Goal: Task Accomplishment & Management: Manage account settings

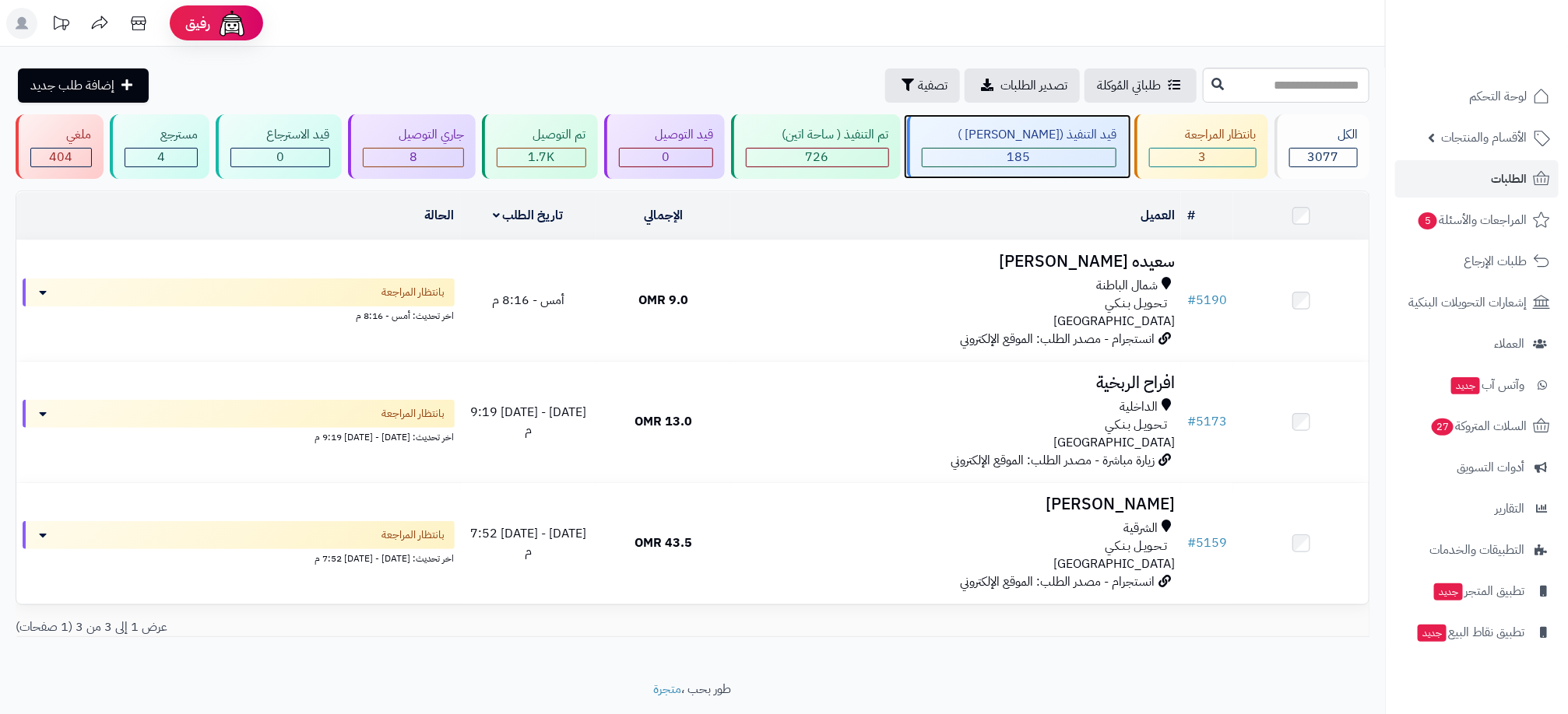
click at [1016, 145] on div "قيد التنفيذ (صن مارت ) 185" at bounding box center [1018, 146] width 222 height 65
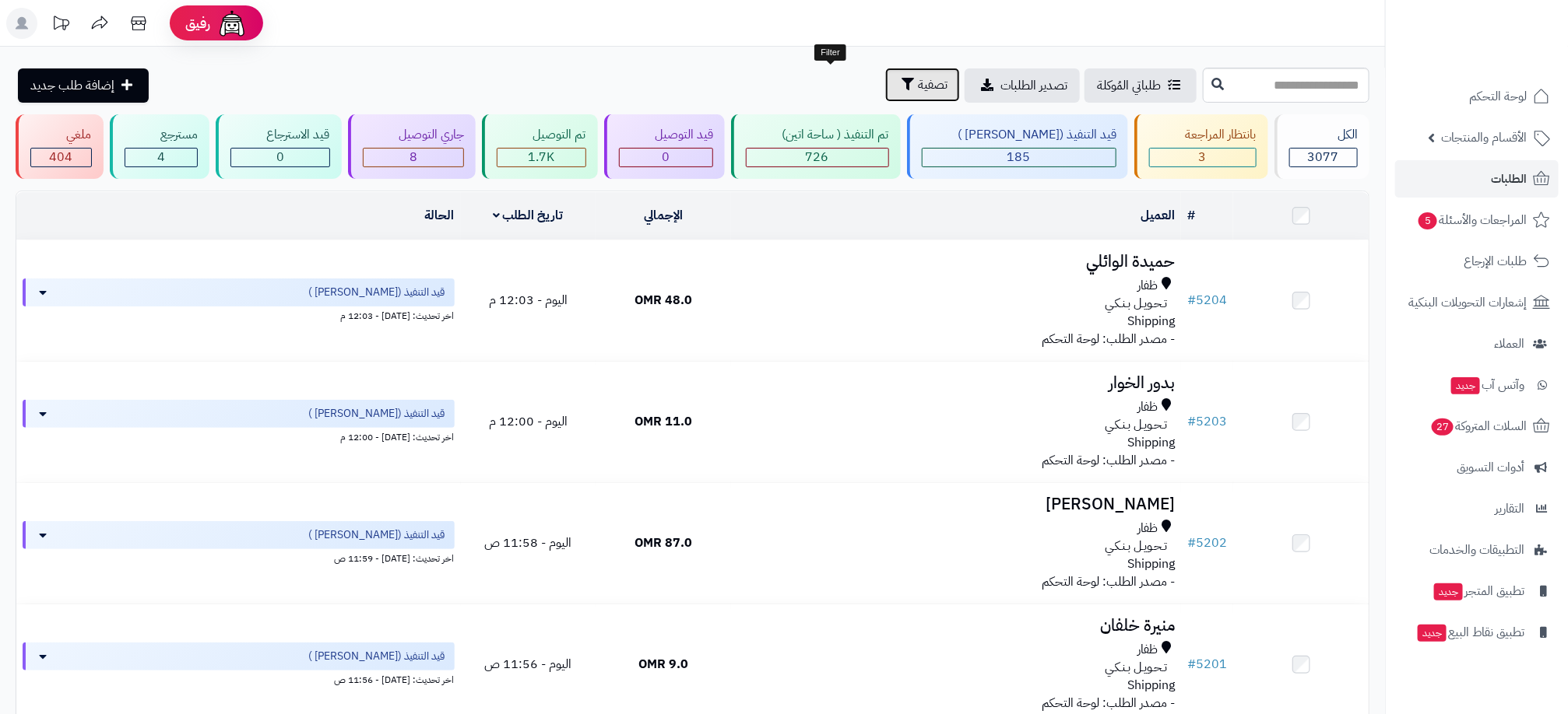
click at [885, 73] on button "تصفية" at bounding box center [923, 84] width 74 height 35
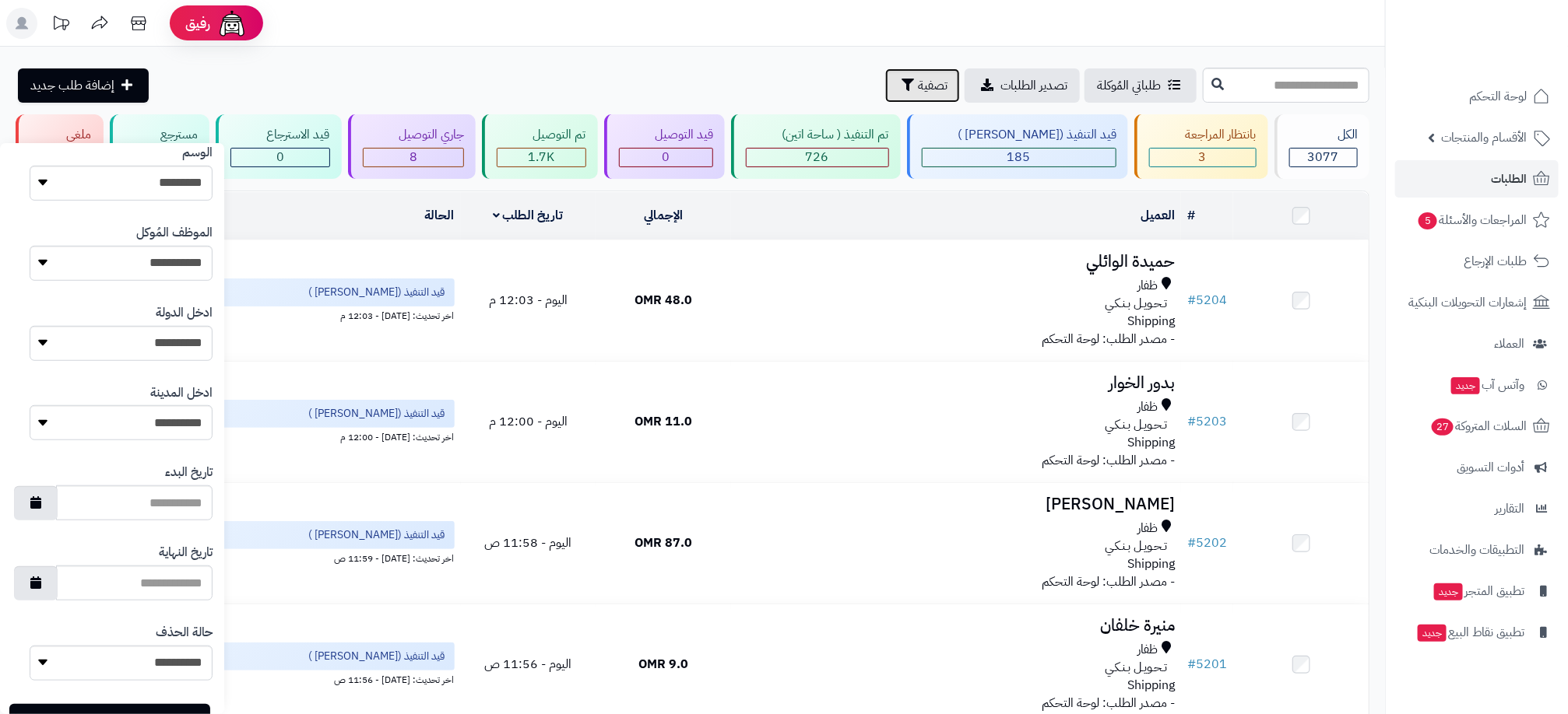
scroll to position [602, 0]
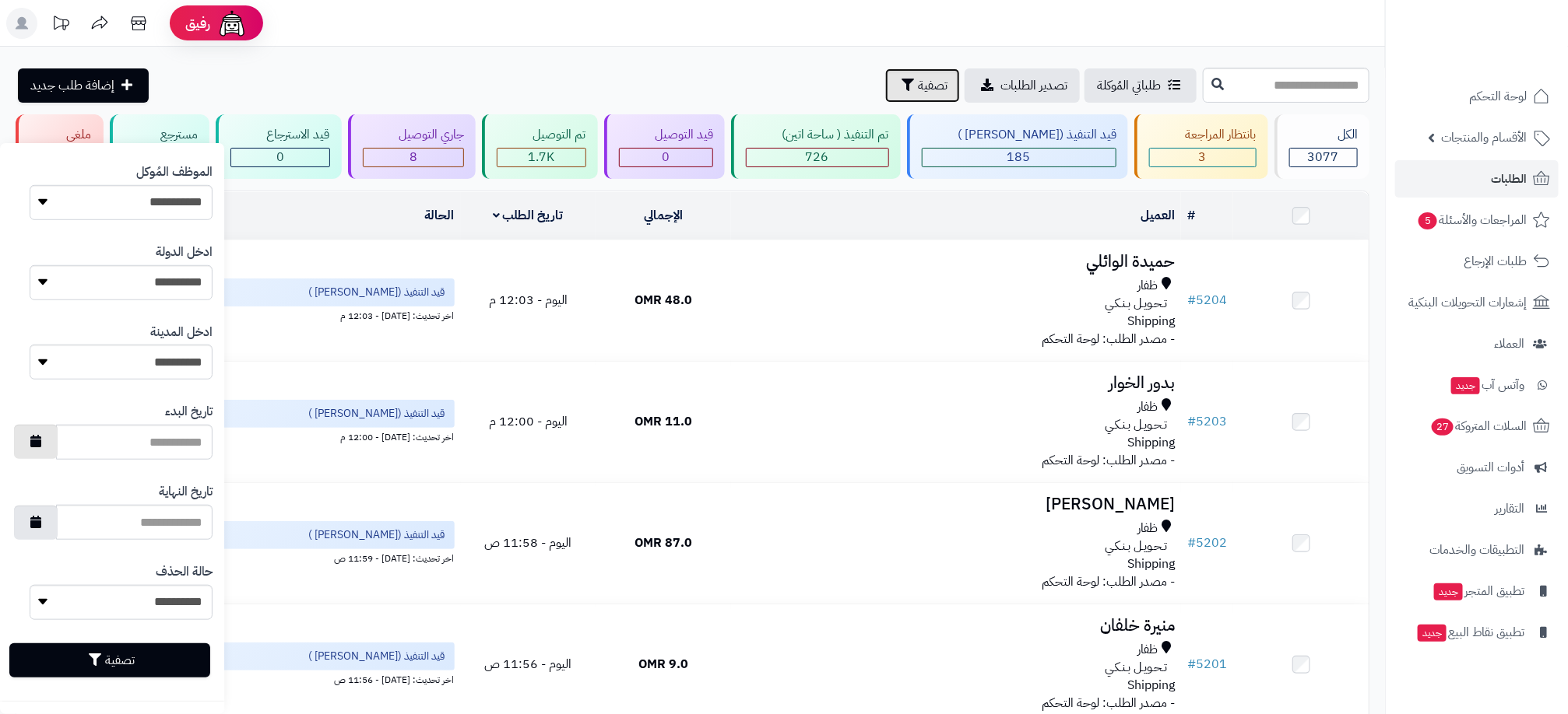
click at [42, 446] on icon "button" at bounding box center [35, 441] width 11 height 12
click at [119, 586] on td "20" at bounding box center [126, 593] width 27 height 23
click at [42, 441] on icon "button" at bounding box center [35, 441] width 11 height 12
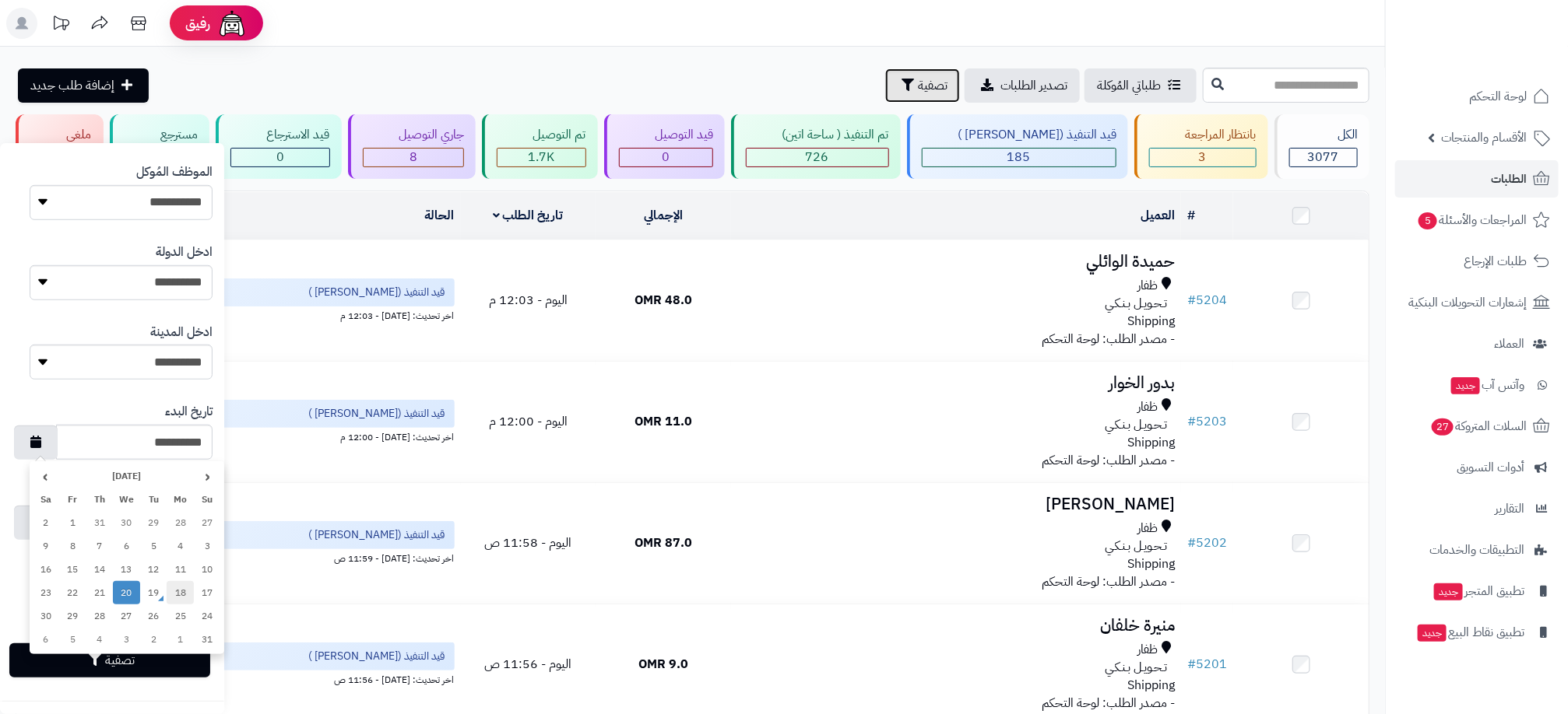
click at [188, 599] on td "18" at bounding box center [180, 593] width 27 height 23
type input "**********"
click at [58, 525] on button "button" at bounding box center [35, 522] width 43 height 35
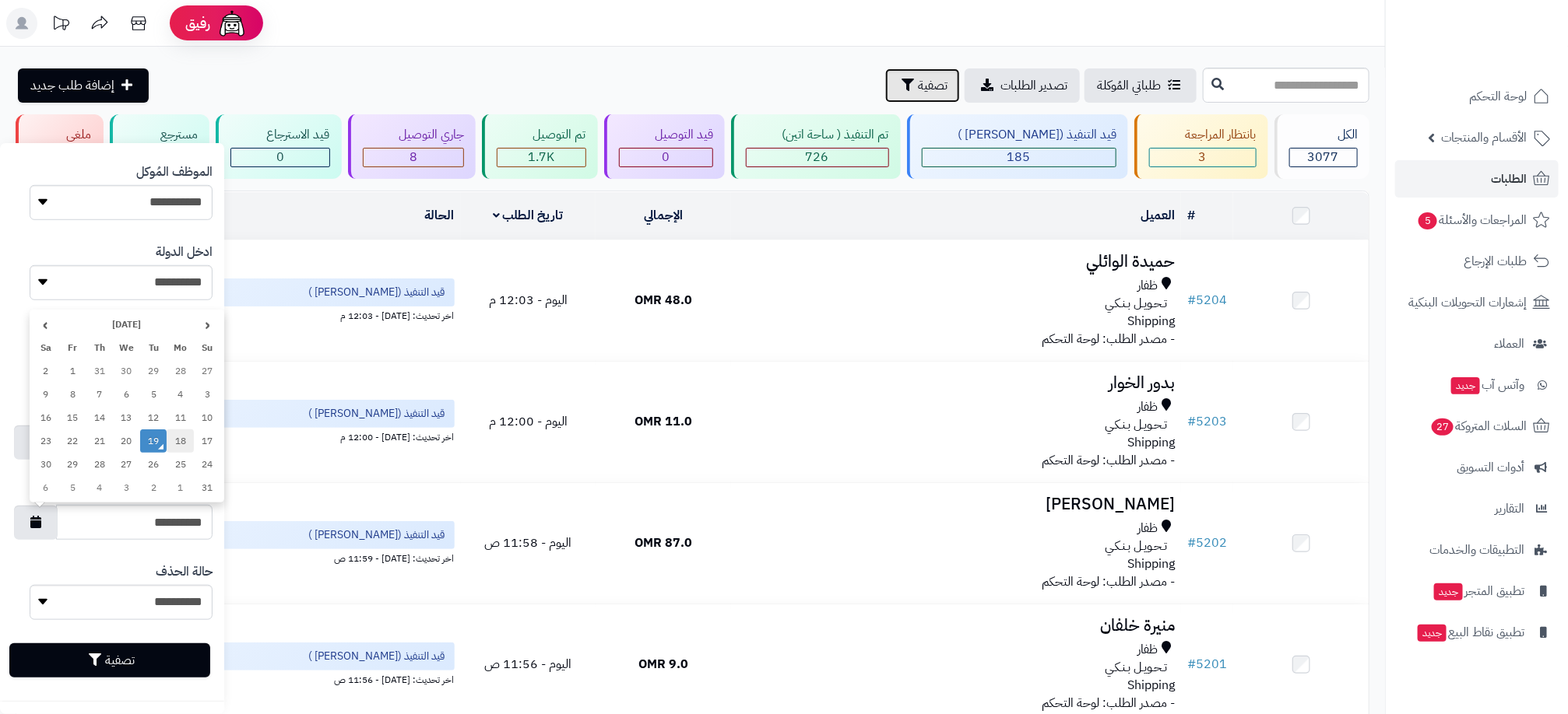
click at [176, 446] on td "18" at bounding box center [180, 441] width 27 height 23
type input "**********"
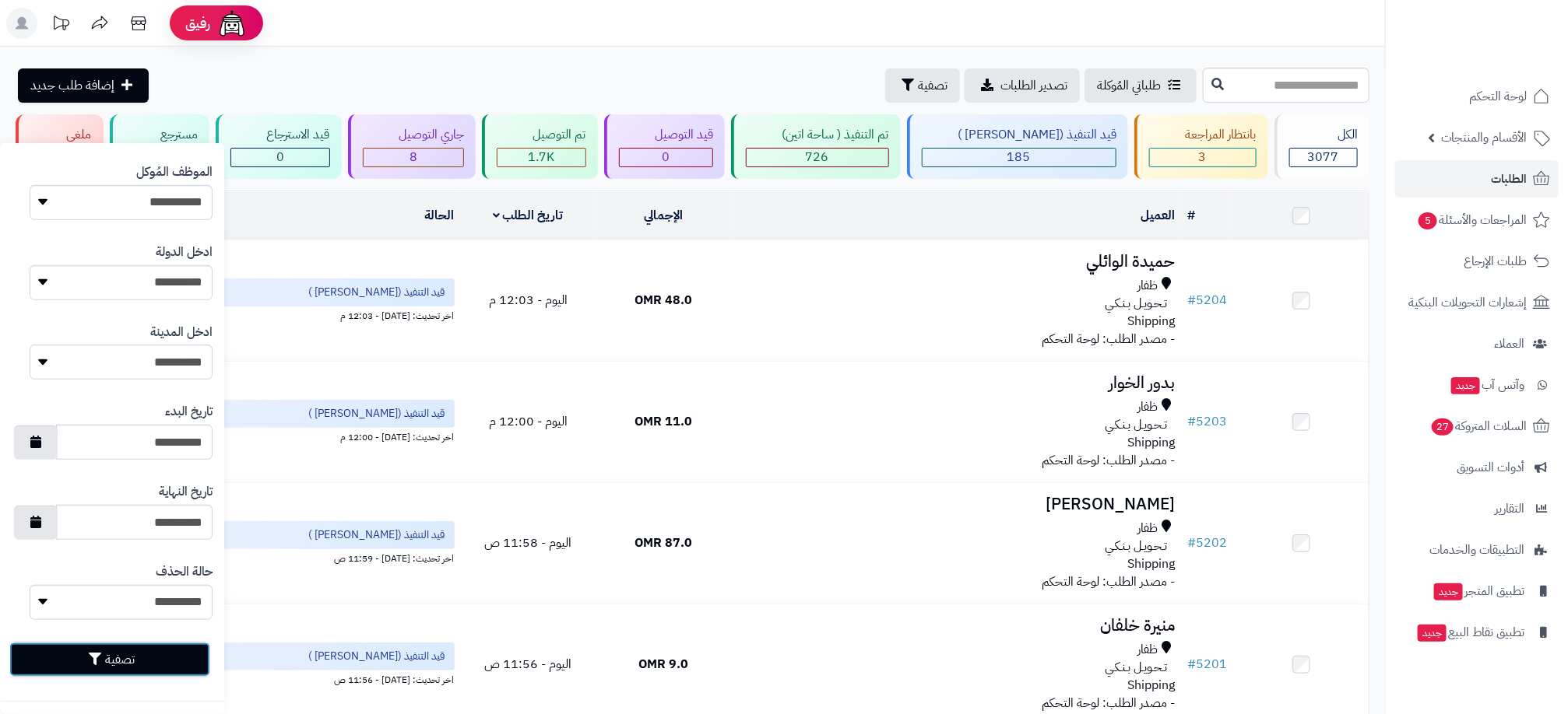
click at [144, 661] on button "تصفية" at bounding box center [110, 660] width 201 height 35
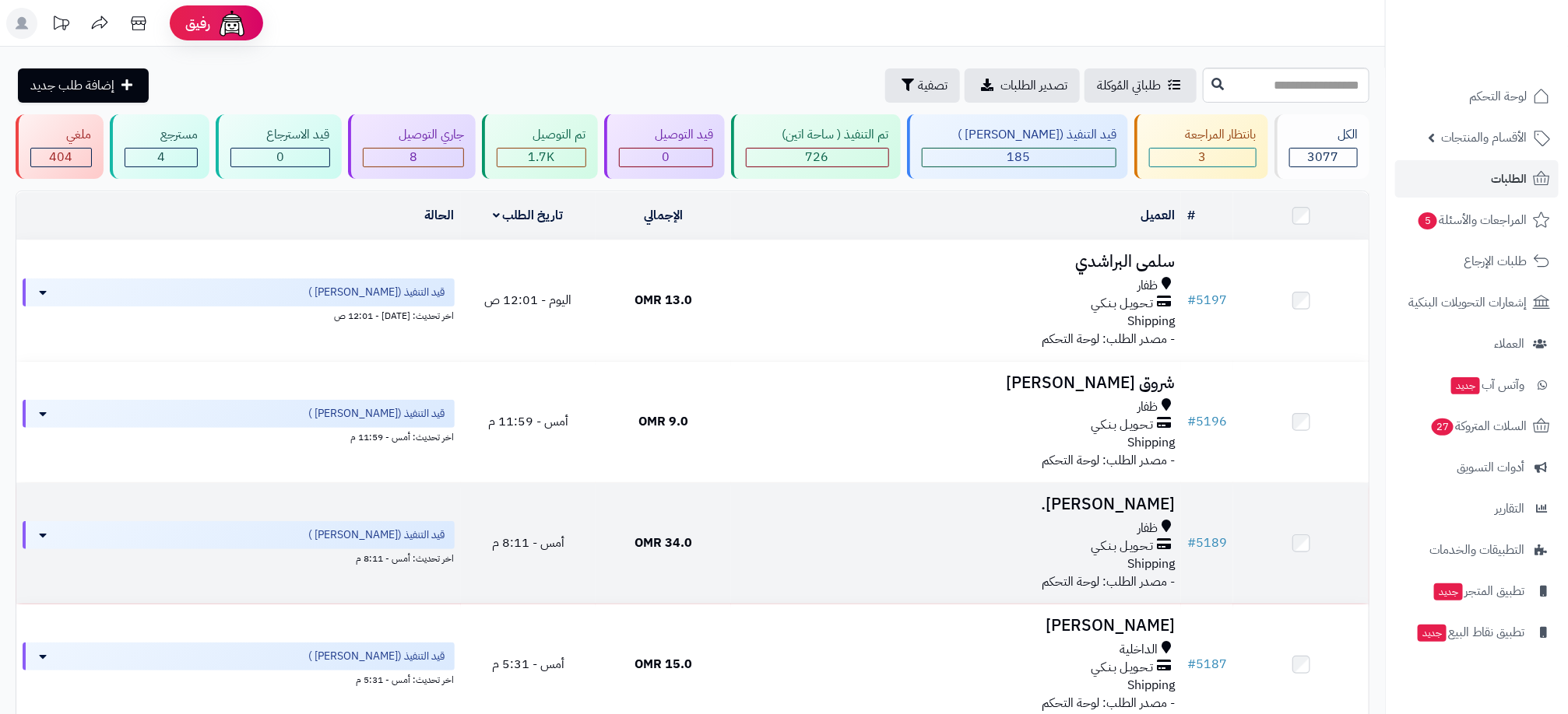
scroll to position [117, 0]
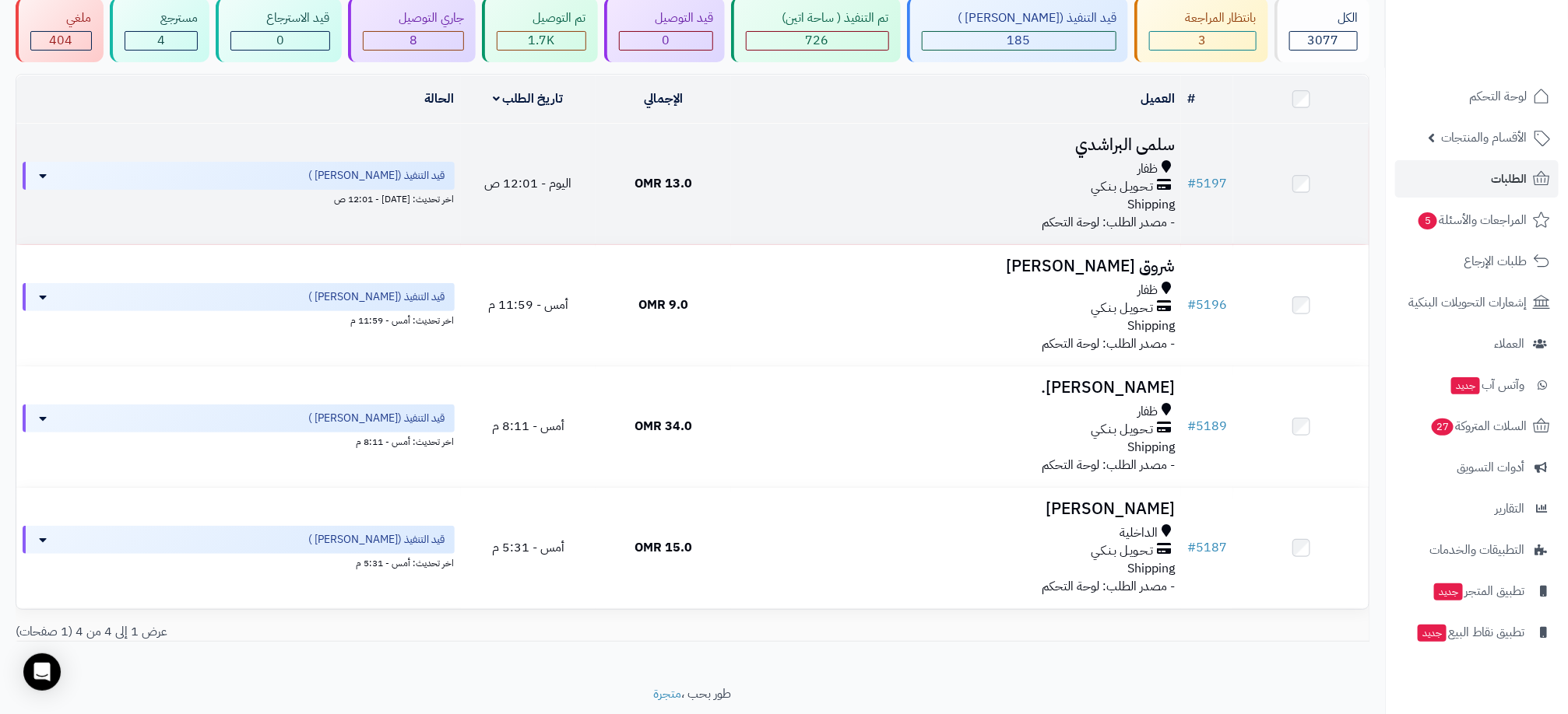
click at [874, 195] on div "ظفار تـحـويـل بـنـكـي Shipping" at bounding box center [956, 187] width 438 height 54
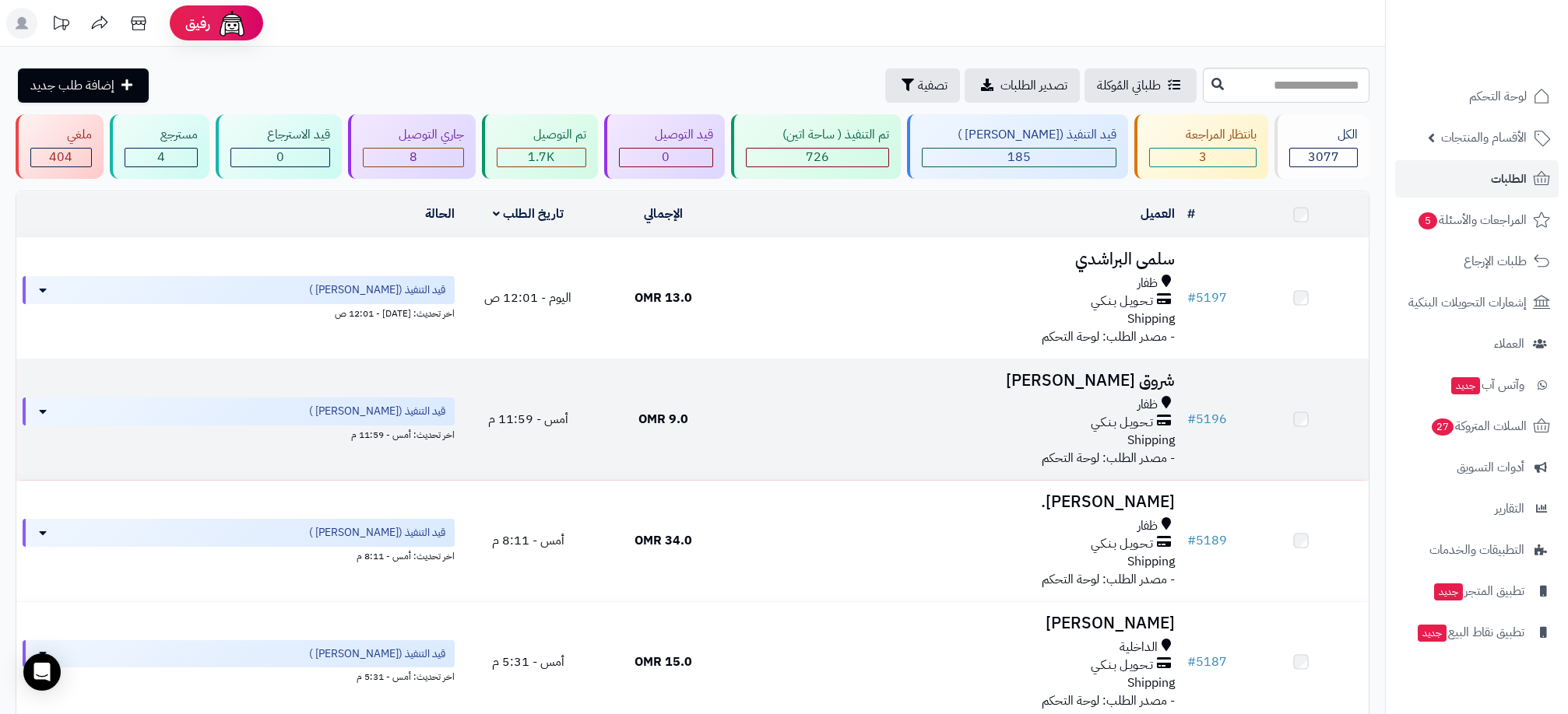
scroll to position [117, 0]
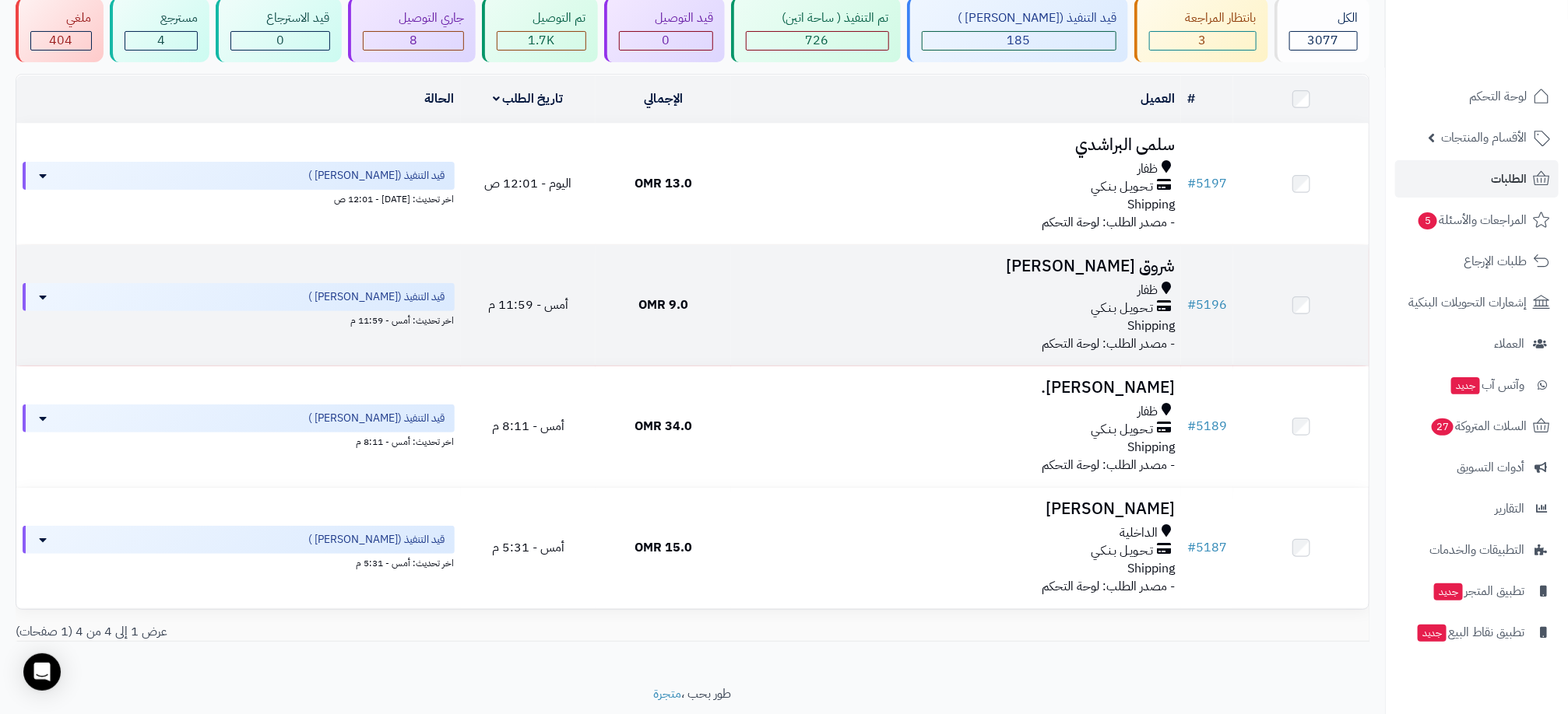
click at [971, 336] on td "شروق السعيدي ظفار تـحـويـل بـنـكـي Shipping - مصدر الطلب: لوحة التحكم" at bounding box center [956, 306] width 450 height 120
click at [872, 310] on div "تـحـويـل بـنـكـي" at bounding box center [956, 308] width 438 height 18
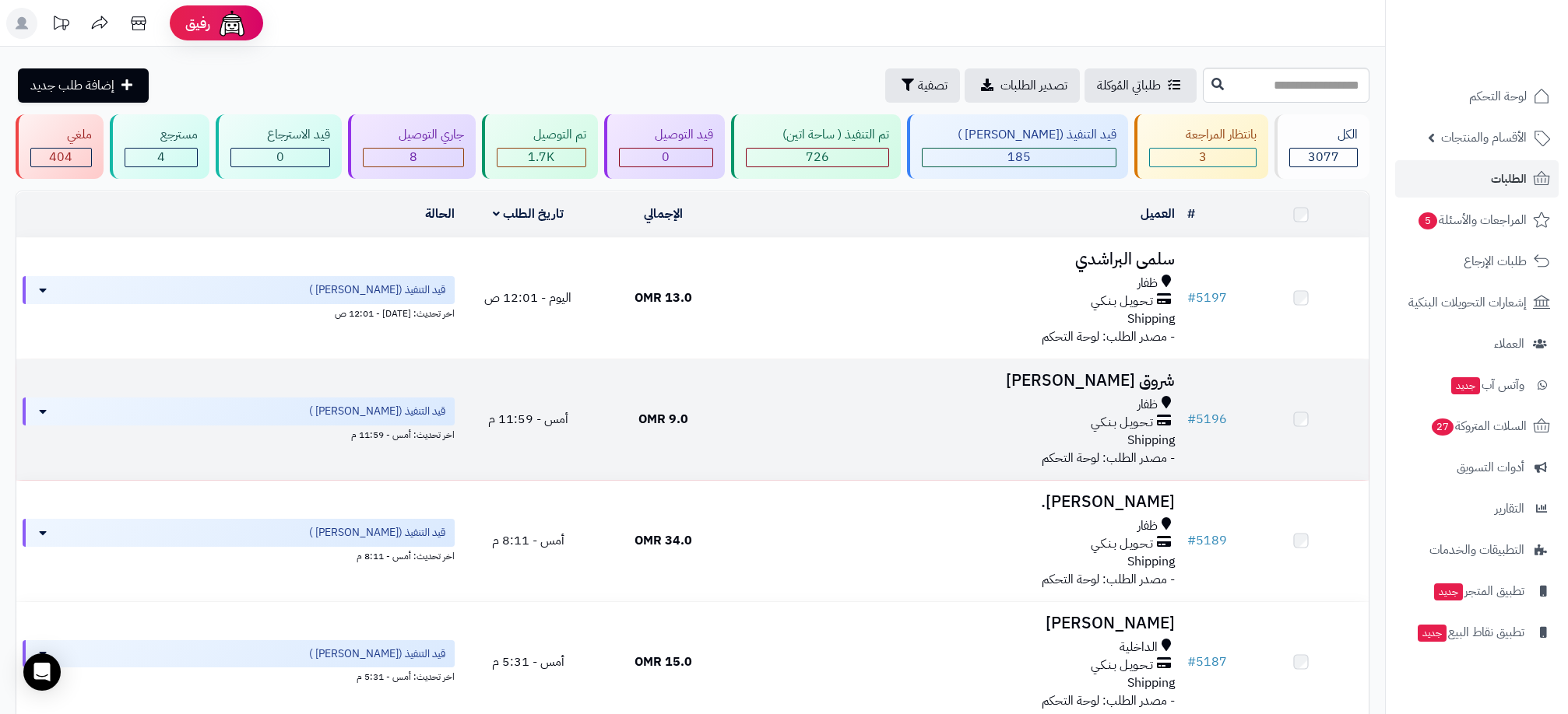
scroll to position [117, 0]
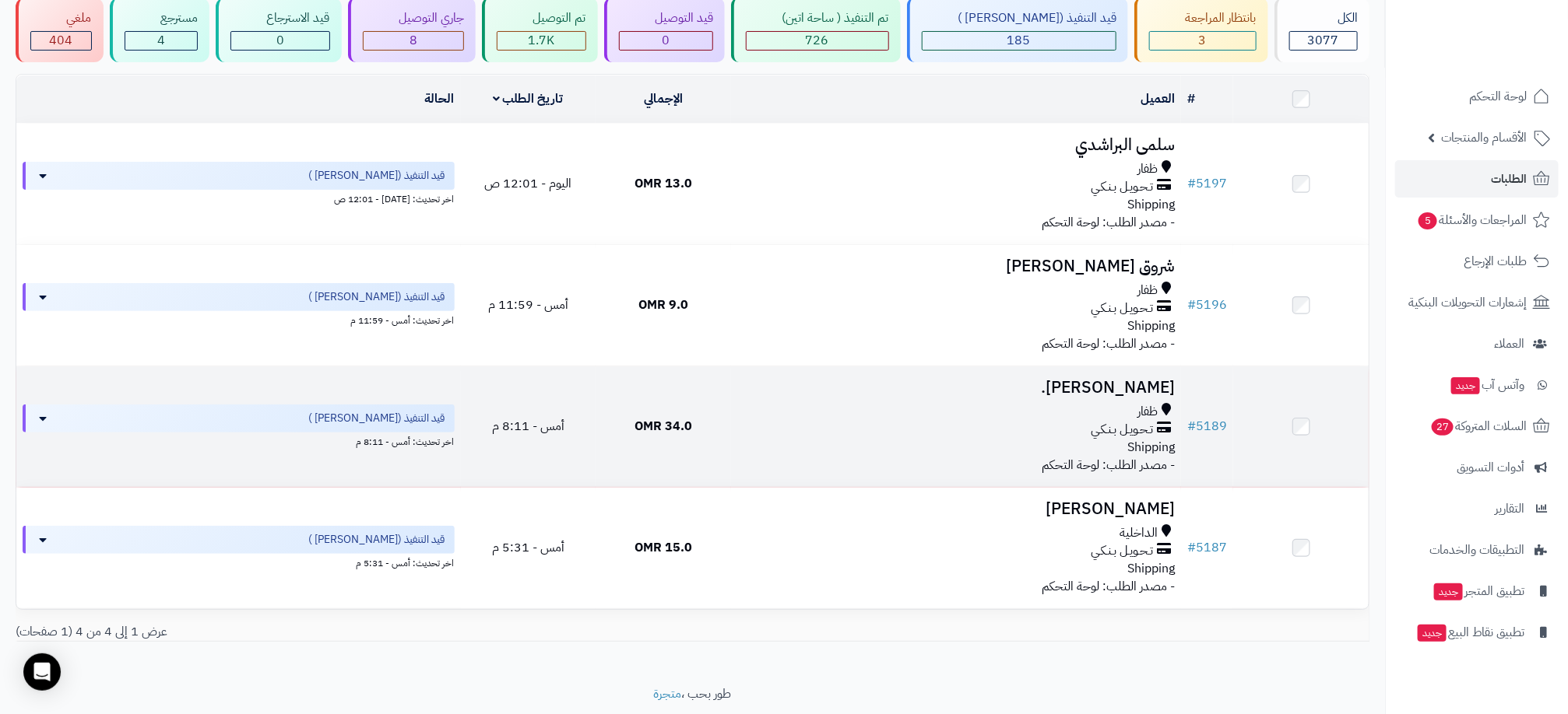
click at [1012, 414] on div "ظفار" at bounding box center [956, 412] width 438 height 18
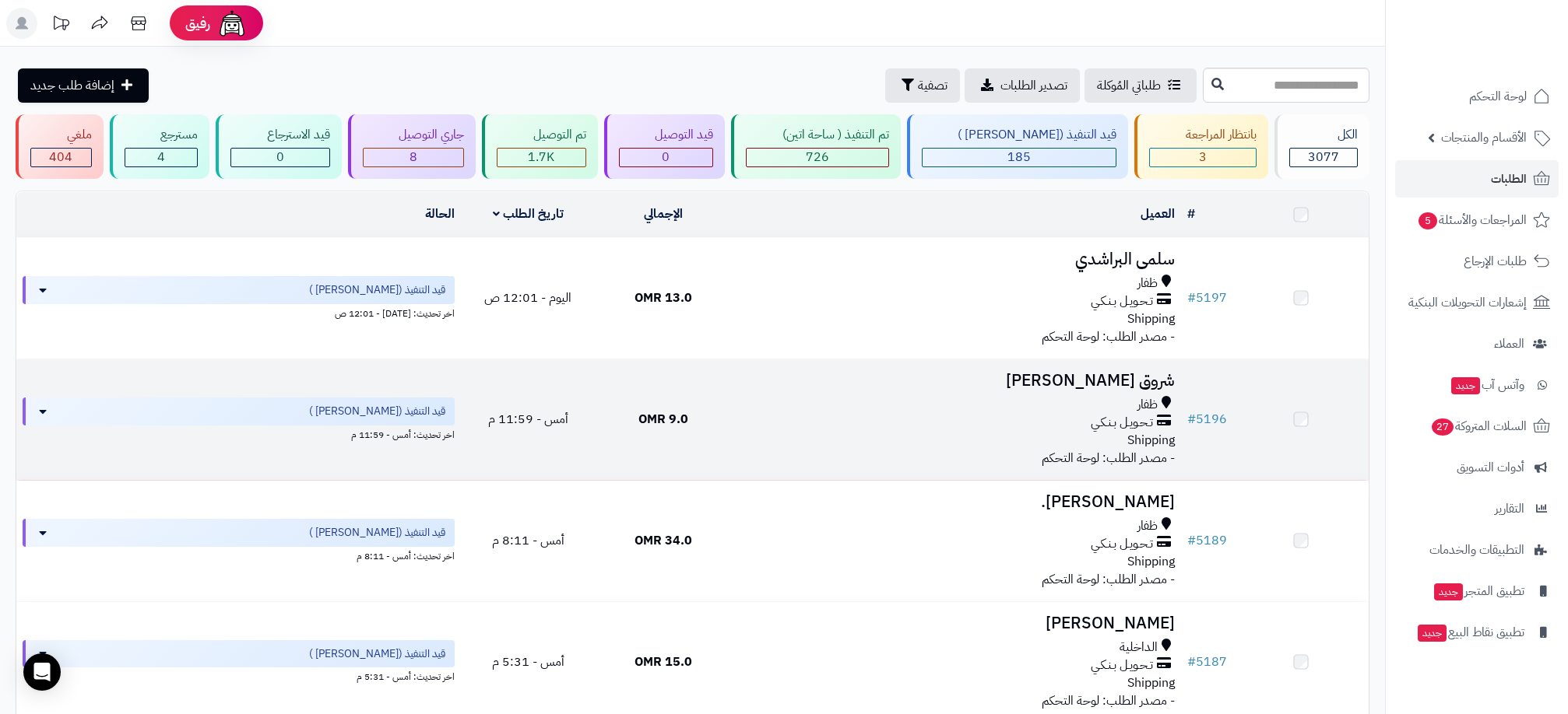
scroll to position [117, 0]
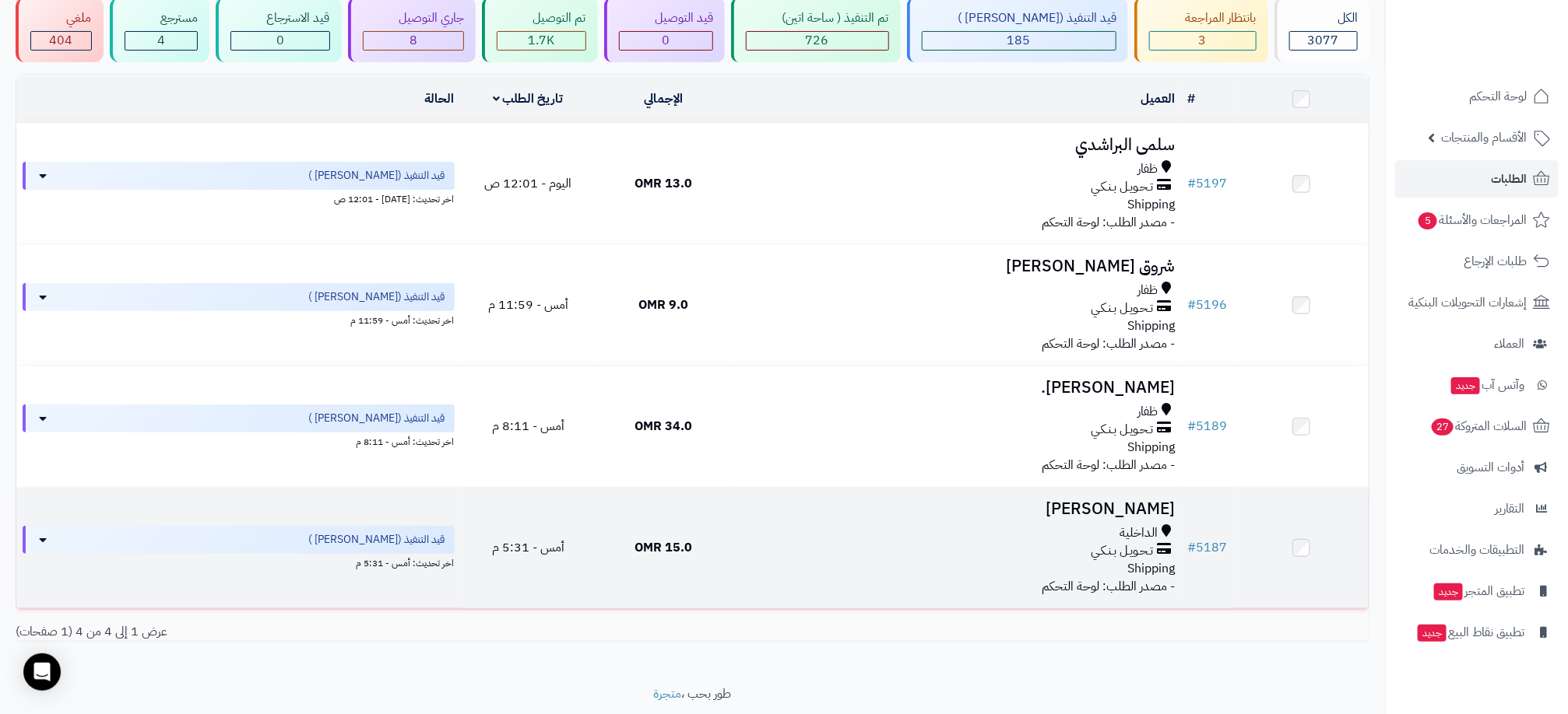
click at [710, 532] on td "15.0 OMR" at bounding box center [663, 548] width 136 height 120
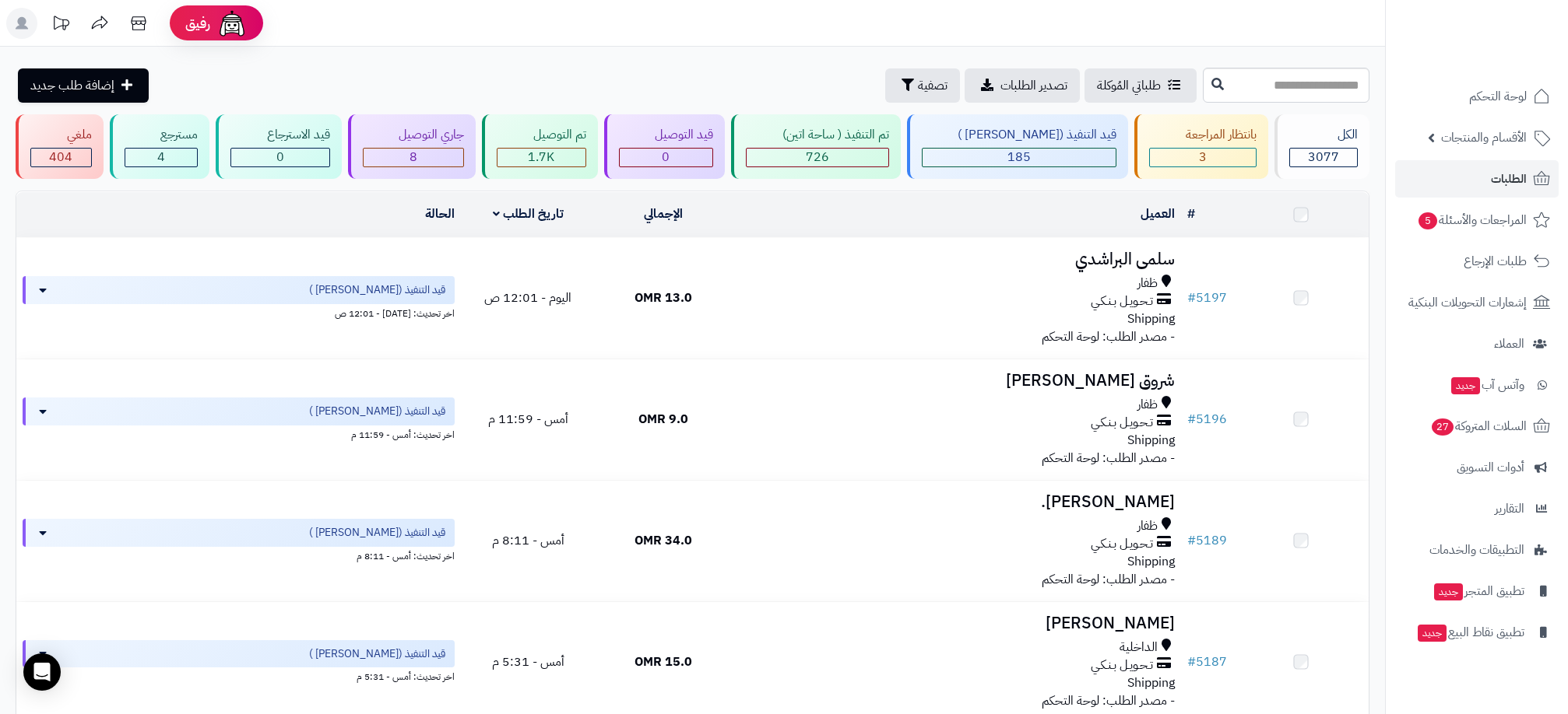
scroll to position [117, 0]
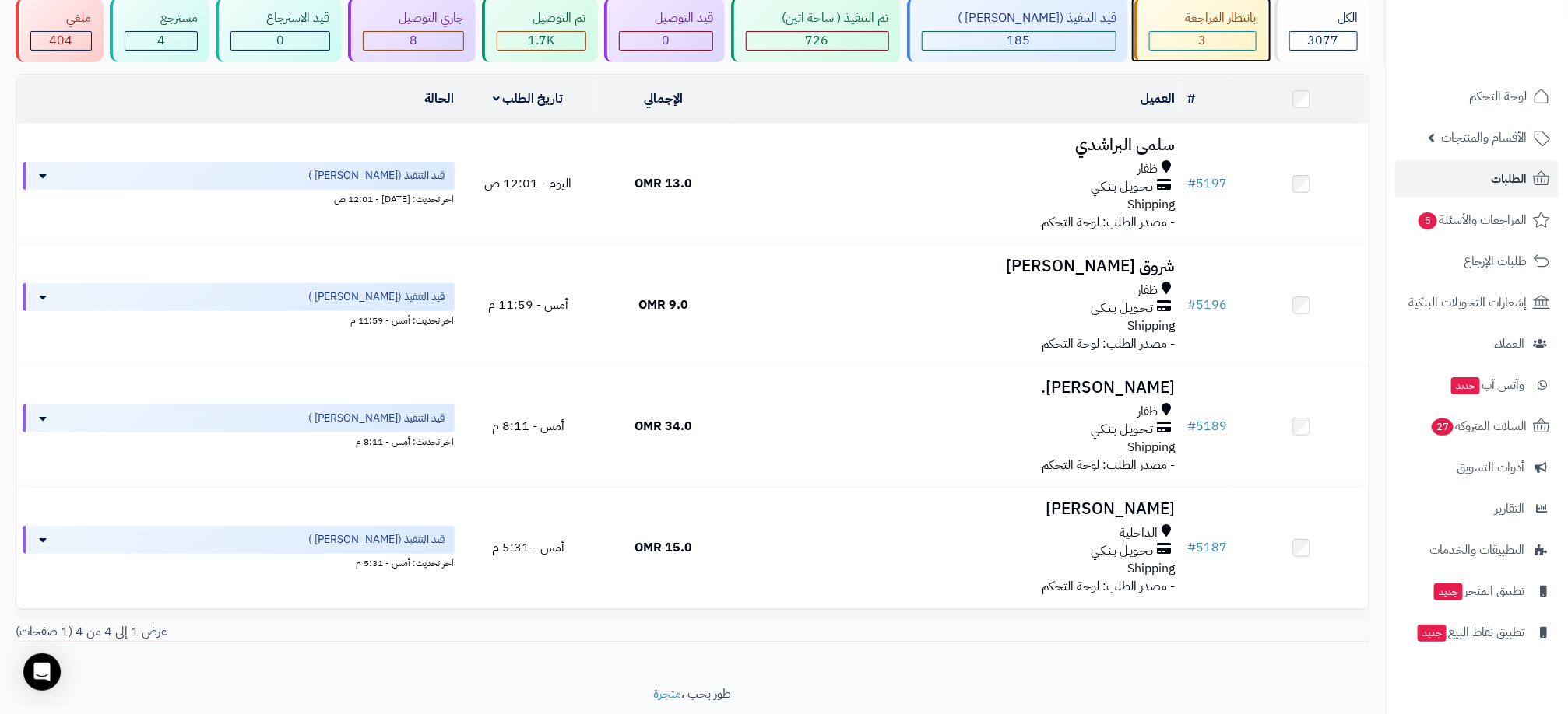
click at [1159, 32] on div "3" at bounding box center [1202, 41] width 105 height 18
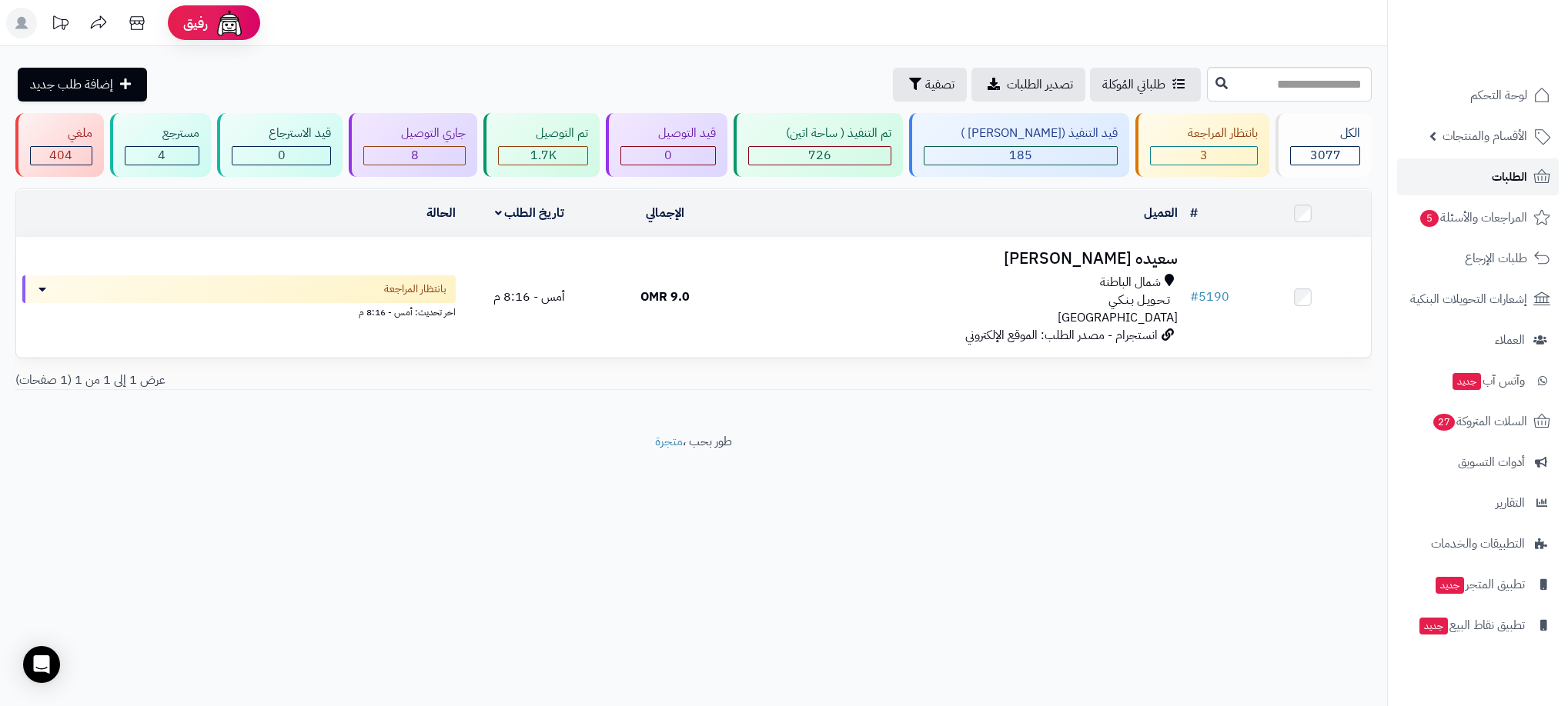
click at [1486, 178] on link "الطلبات" at bounding box center [1478, 177] width 161 height 37
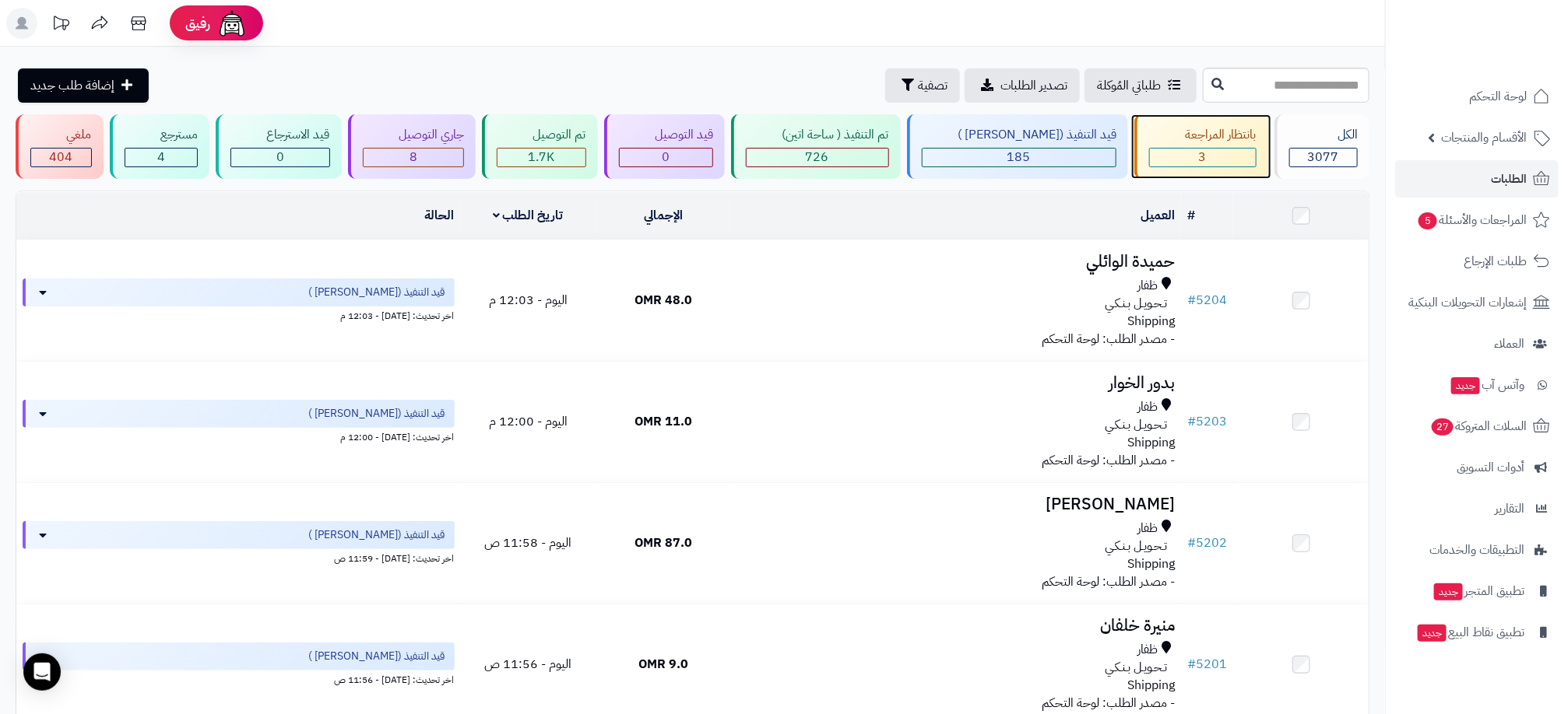
click at [1208, 157] on div "3" at bounding box center [1202, 158] width 105 height 18
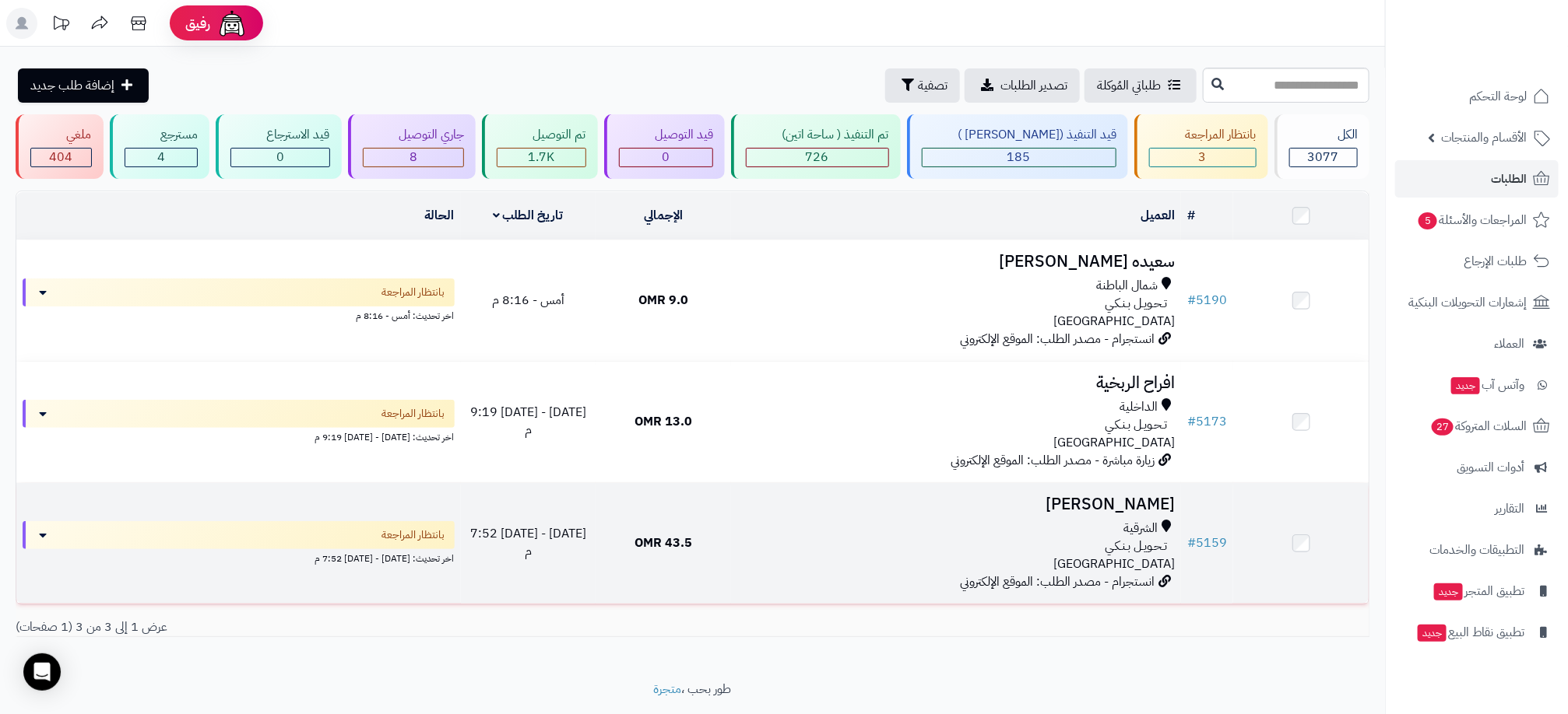
click at [766, 555] on div "الشرقية تـحـويـل بـنـكـي [GEOGRAPHIC_DATA]" at bounding box center [956, 547] width 438 height 54
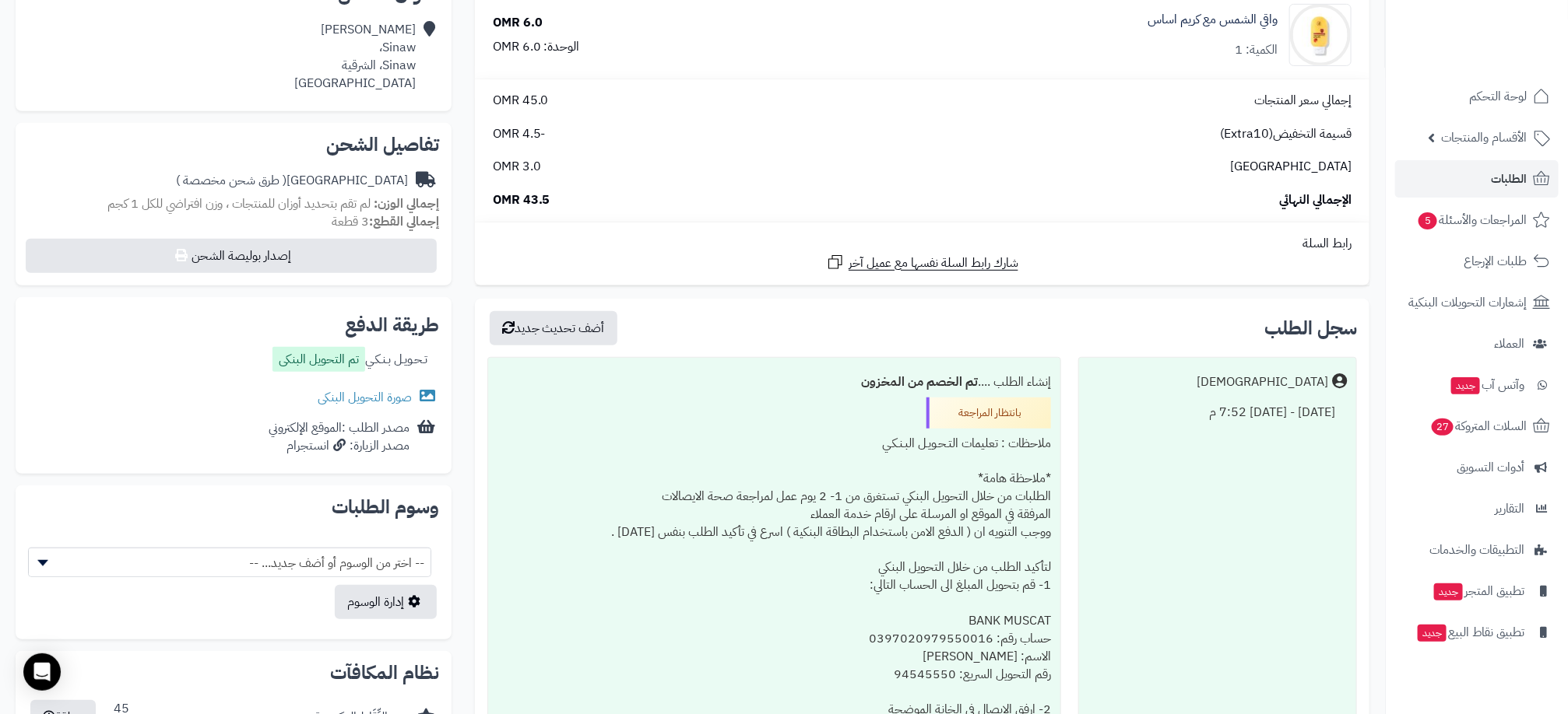
scroll to position [350, 0]
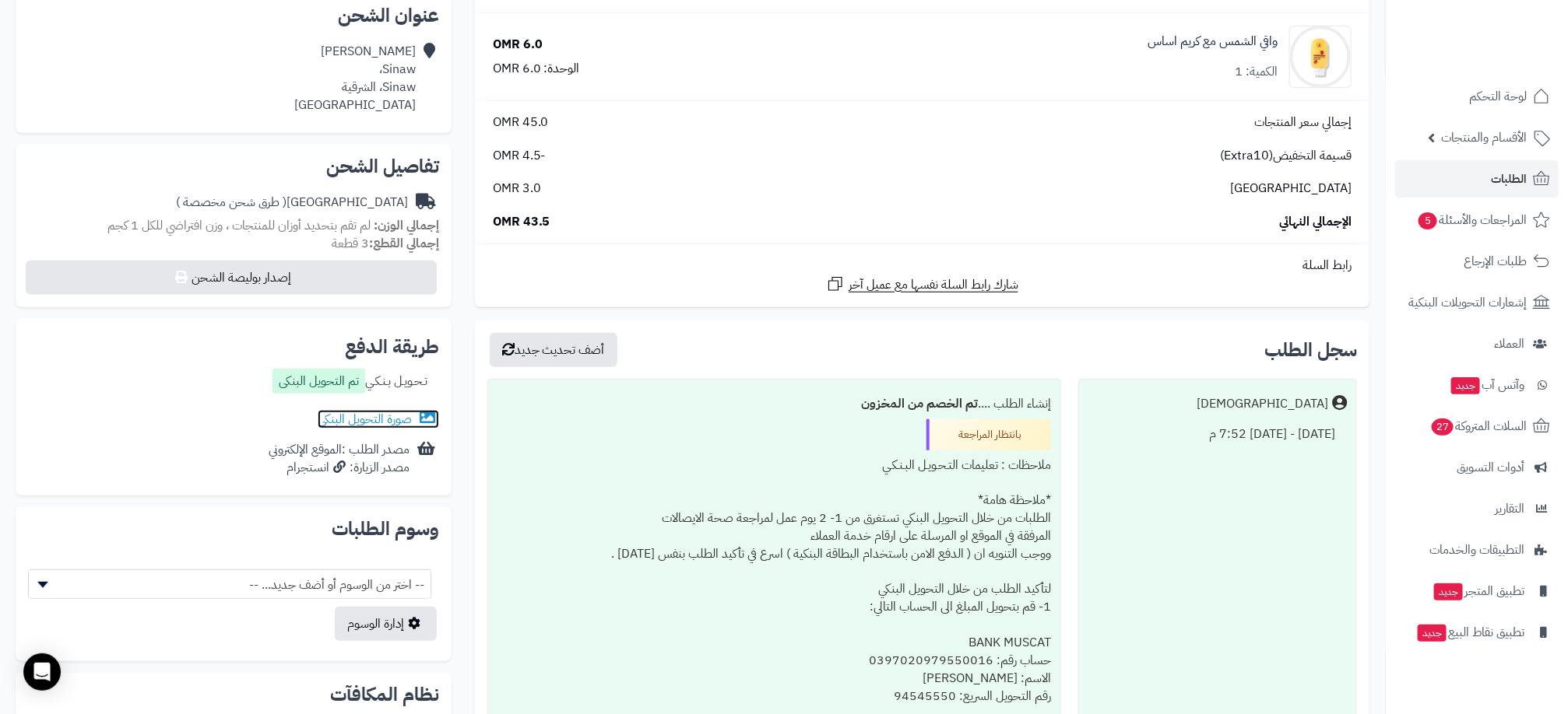
click at [376, 412] on link "صورة التحويل البنكى" at bounding box center [378, 419] width 121 height 19
